Goal: Task Accomplishment & Management: Use online tool/utility

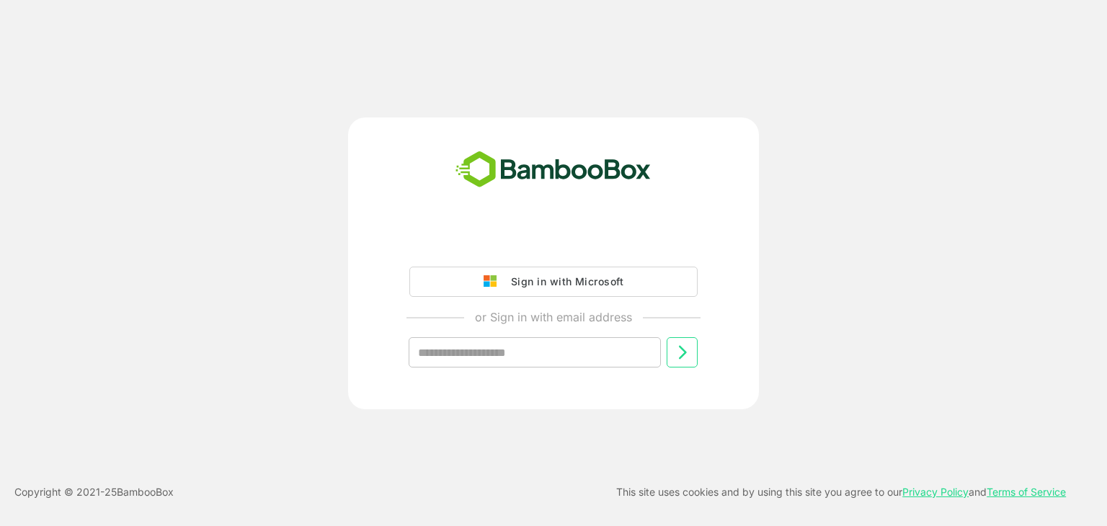
click at [166, 79] on div "Sign in with Microsoft or Sign in with email address ​ Copyright © 2021- 25 Bam…" at bounding box center [553, 263] width 1107 height 526
